Goal: Transaction & Acquisition: Purchase product/service

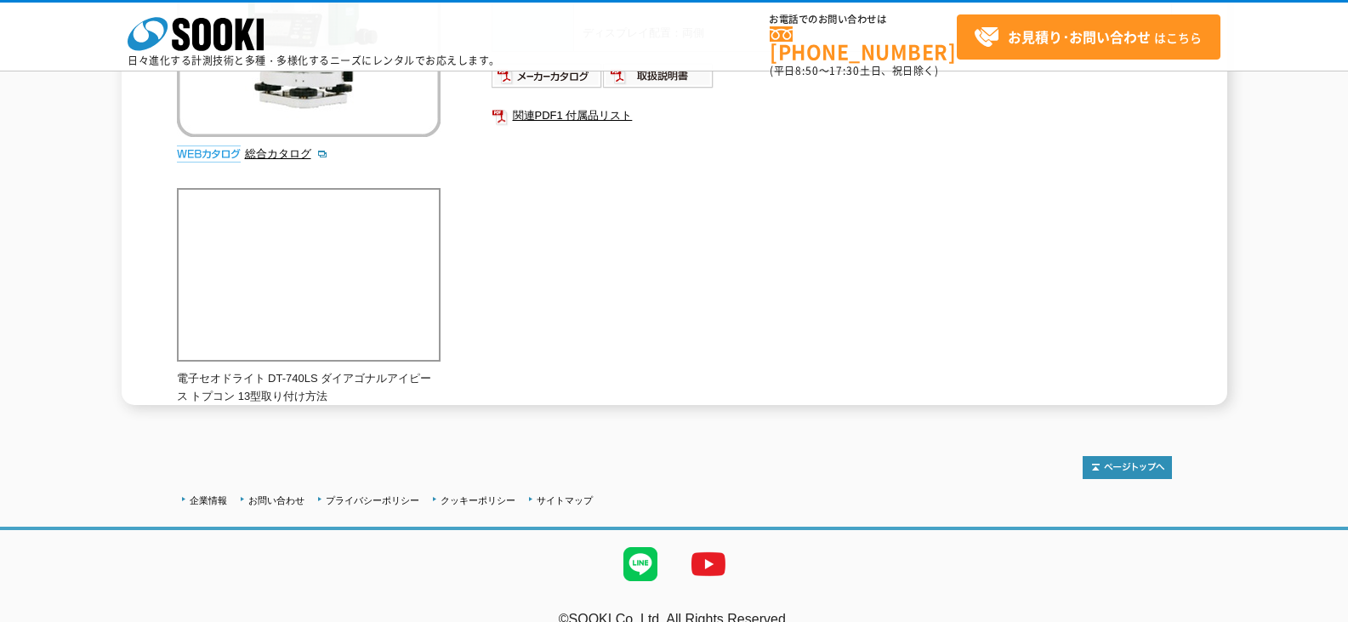
scroll to position [134, 0]
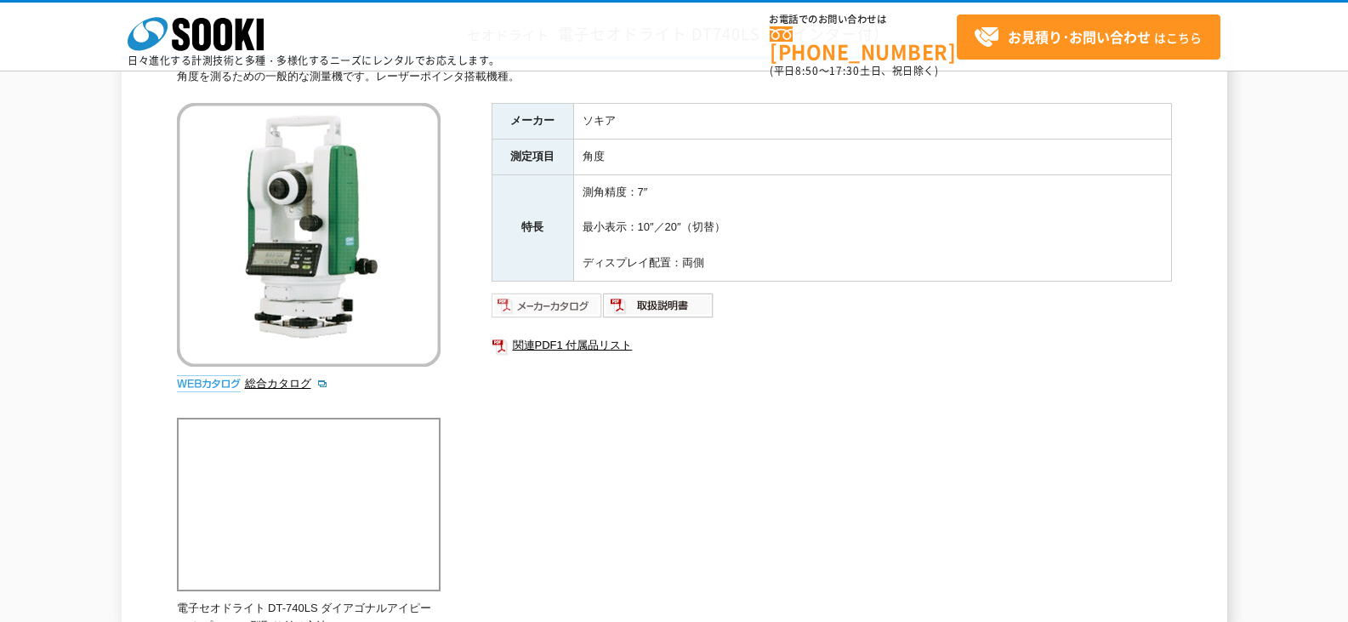
click at [561, 303] on img at bounding box center [547, 305] width 111 height 27
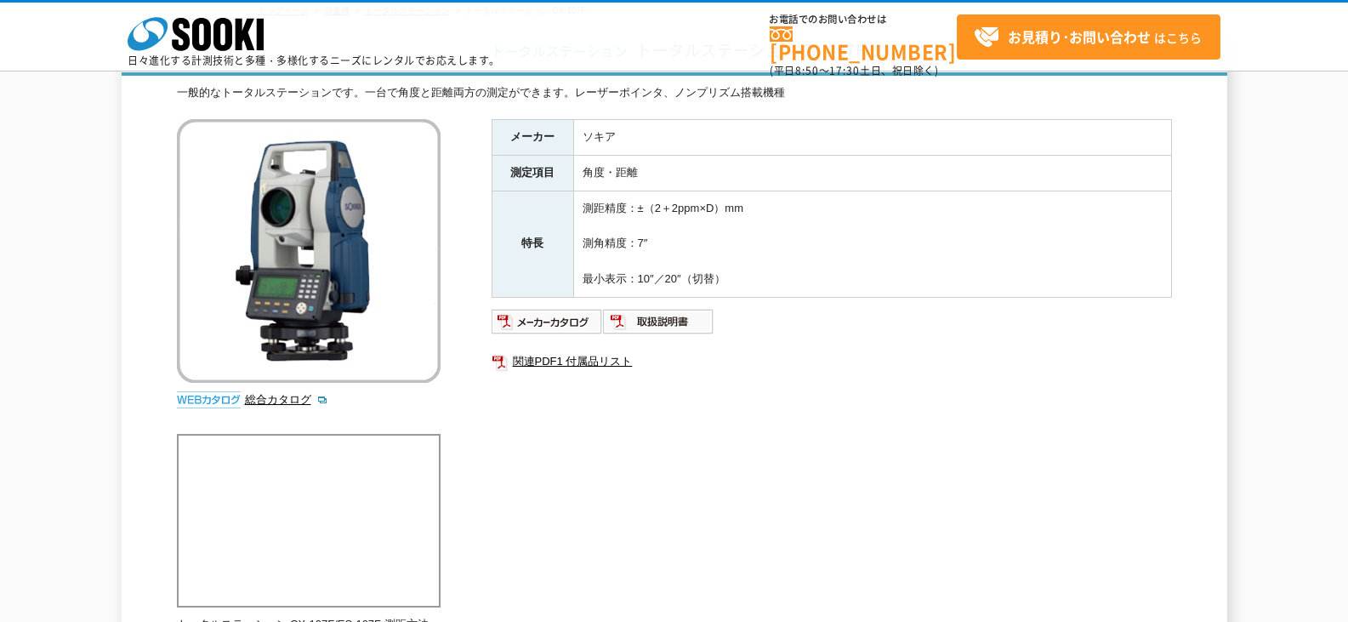
scroll to position [255, 0]
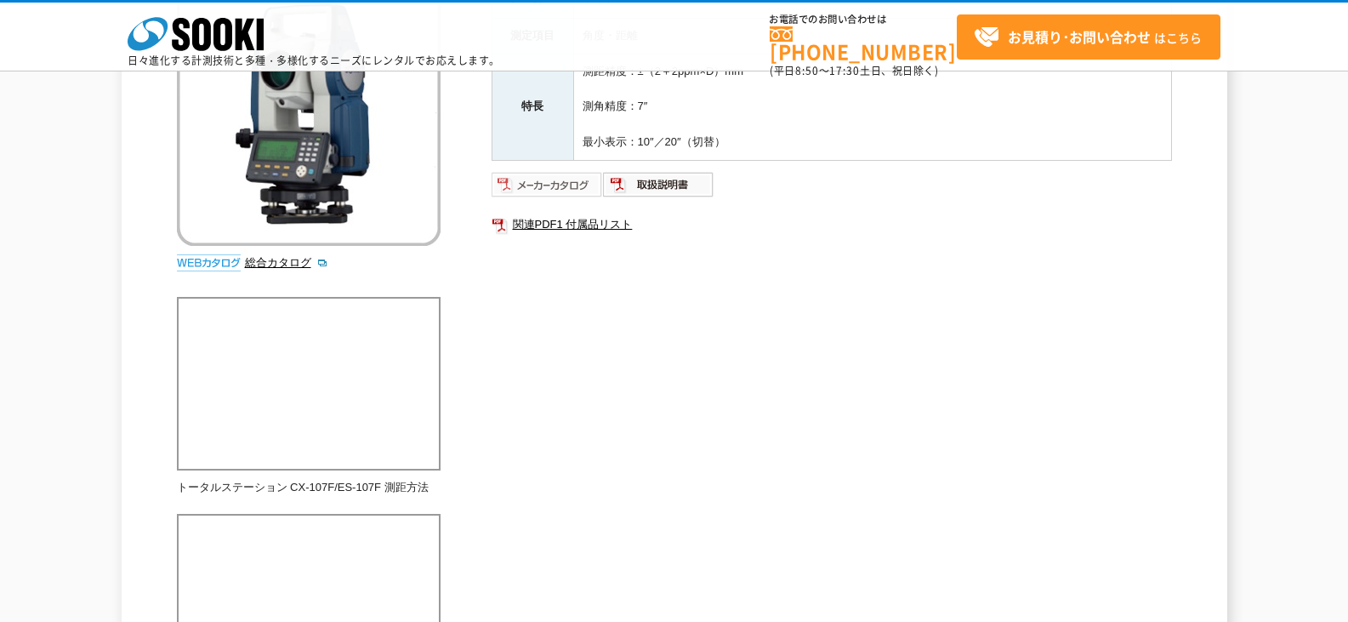
click at [554, 175] on img at bounding box center [547, 184] width 111 height 27
click at [553, 179] on img at bounding box center [547, 184] width 111 height 27
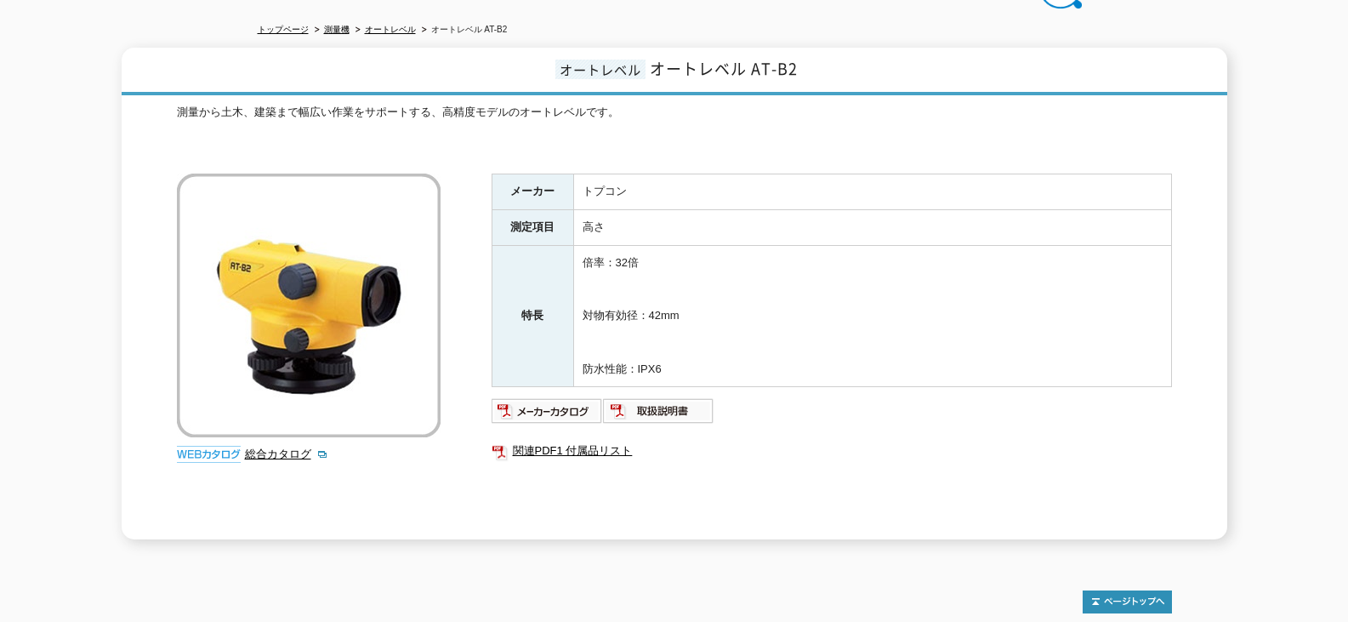
scroll to position [327, 0]
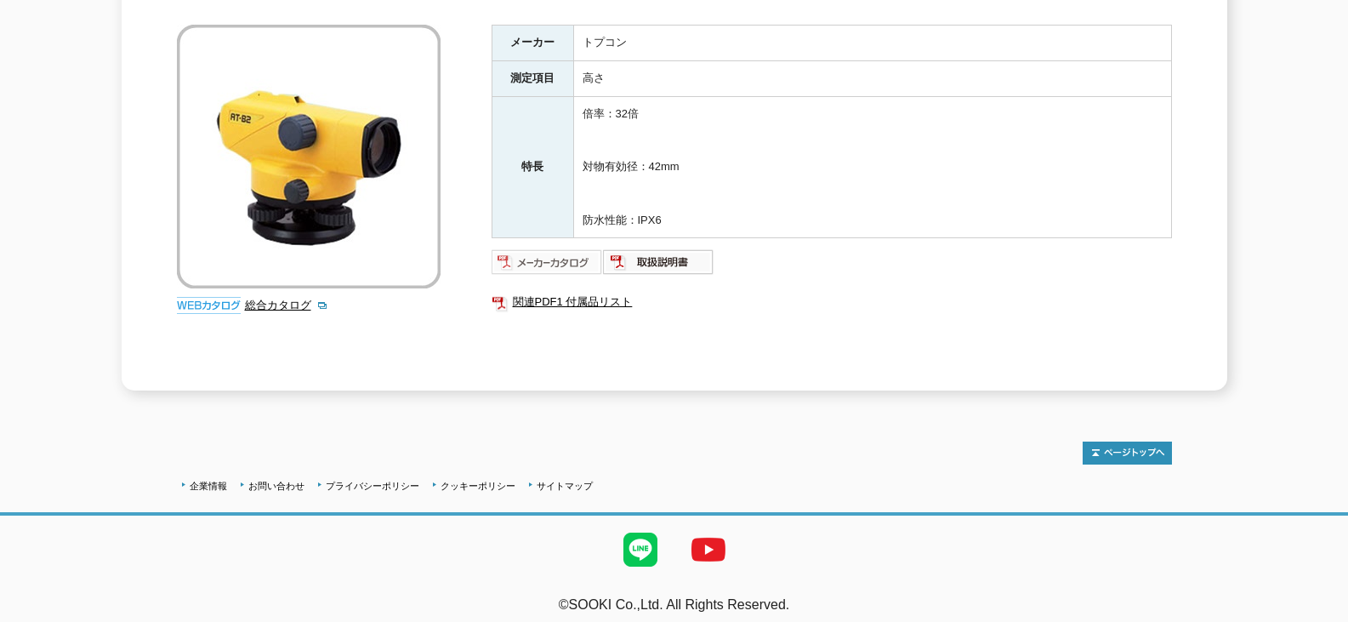
click at [576, 256] on img at bounding box center [547, 261] width 111 height 27
